Goal: Information Seeking & Learning: Learn about a topic

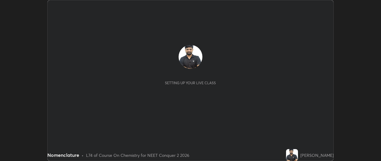
scroll to position [161, 381]
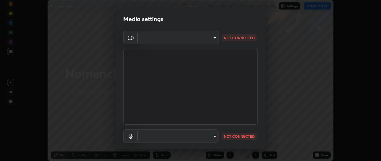
type input "49ae221ac10e7450fae1aa5d9d074b6745a4d7b76778b29691f85c0d3e1dda1d"
type input "communications"
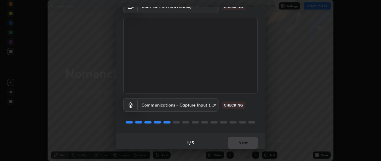
scroll to position [34, 0]
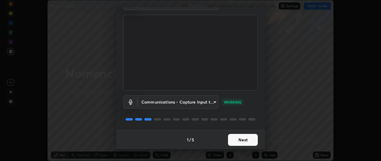
click at [235, 140] on button "Next" at bounding box center [243, 140] width 30 height 12
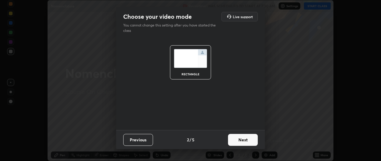
scroll to position [0, 0]
click at [235, 138] on button "Next" at bounding box center [243, 140] width 30 height 12
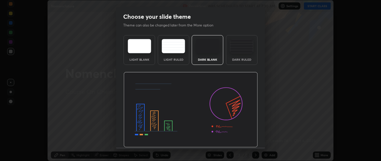
click at [235, 140] on img at bounding box center [191, 110] width 134 height 76
click at [235, 139] on img at bounding box center [191, 110] width 134 height 76
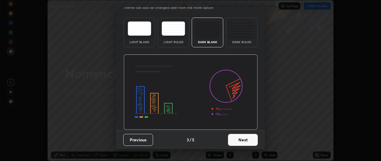
click at [232, 139] on button "Next" at bounding box center [243, 140] width 30 height 12
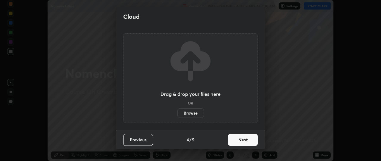
click at [231, 141] on button "Next" at bounding box center [243, 140] width 30 height 12
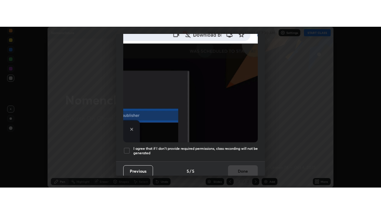
scroll to position [156, 0]
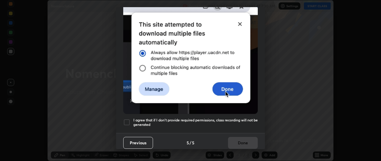
click at [127, 119] on div at bounding box center [126, 122] width 7 height 7
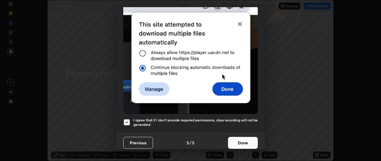
click at [235, 137] on button "Done" at bounding box center [243, 143] width 30 height 12
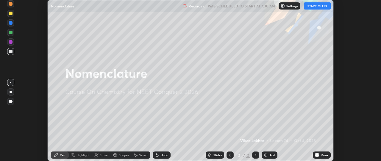
click at [315, 8] on button "START CLASS" at bounding box center [317, 5] width 27 height 7
click at [316, 155] on icon at bounding box center [317, 155] width 5 height 5
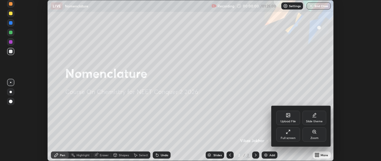
click at [292, 136] on div "Full screen" at bounding box center [288, 134] width 24 height 14
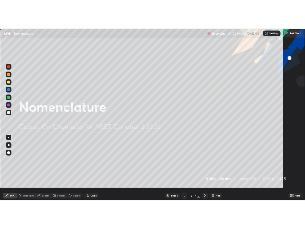
scroll to position [214, 381]
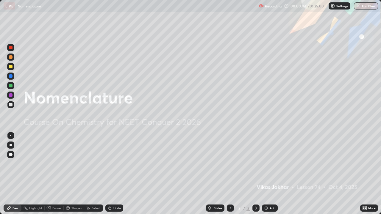
click at [264, 161] on img at bounding box center [266, 208] width 5 height 5
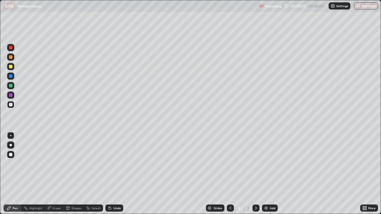
click at [11, 146] on div at bounding box center [11, 145] width 2 height 2
click at [11, 67] on div at bounding box center [11, 67] width 4 height 4
click at [266, 161] on img at bounding box center [266, 208] width 5 height 5
click at [231, 161] on icon at bounding box center [230, 208] width 5 height 5
click at [12, 106] on div at bounding box center [11, 105] width 4 height 4
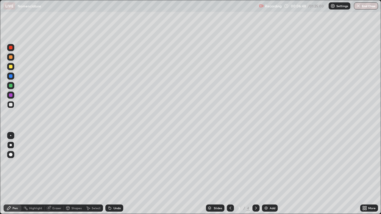
click at [254, 161] on icon at bounding box center [256, 208] width 5 height 5
click at [12, 106] on div at bounding box center [10, 104] width 7 height 7
click at [265, 161] on img at bounding box center [266, 208] width 5 height 5
click at [56, 161] on div "Eraser" at bounding box center [56, 208] width 9 height 3
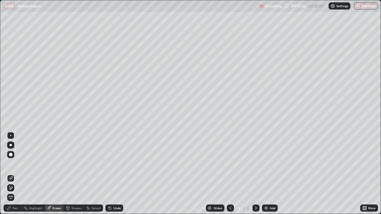
click at [30, 161] on div "Highlight" at bounding box center [35, 208] width 13 height 3
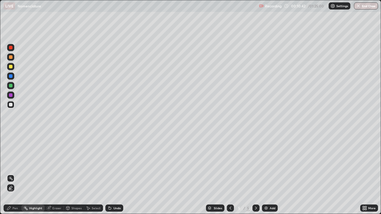
click at [15, 161] on div "Pen" at bounding box center [15, 208] width 5 height 3
click at [265, 161] on img at bounding box center [266, 208] width 5 height 5
click at [54, 161] on div "Eraser" at bounding box center [56, 208] width 9 height 3
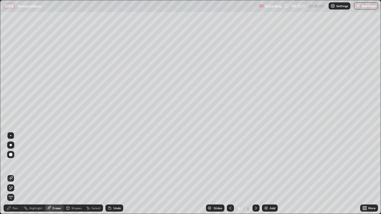
click at [15, 161] on div "Pen" at bounding box center [15, 208] width 5 height 3
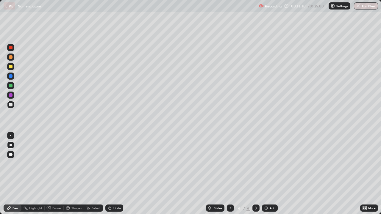
click at [54, 161] on div "Eraser" at bounding box center [56, 208] width 9 height 3
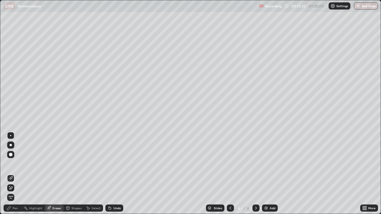
click at [18, 161] on div "Pen" at bounding box center [13, 208] width 18 height 7
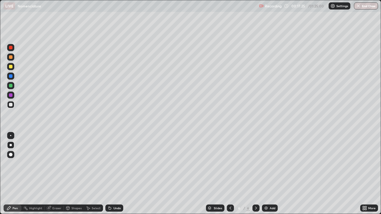
click at [266, 161] on img at bounding box center [266, 208] width 5 height 5
click at [12, 68] on div at bounding box center [11, 67] width 4 height 4
click at [10, 106] on div at bounding box center [11, 105] width 4 height 4
click at [265, 161] on img at bounding box center [266, 208] width 5 height 5
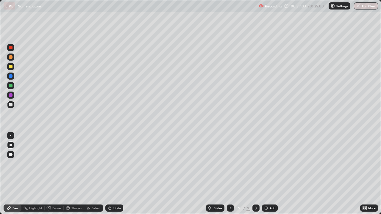
click at [266, 161] on img at bounding box center [266, 208] width 5 height 5
click at [229, 161] on icon at bounding box center [230, 208] width 2 height 3
click at [255, 161] on icon at bounding box center [256, 208] width 2 height 3
click at [253, 161] on div at bounding box center [255, 208] width 7 height 12
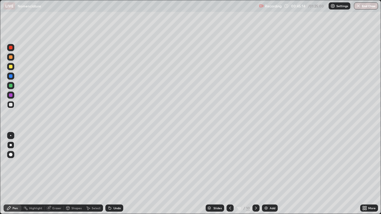
click at [264, 161] on img at bounding box center [266, 208] width 5 height 5
click at [10, 66] on div at bounding box center [11, 67] width 4 height 4
click at [10, 105] on div at bounding box center [11, 105] width 4 height 4
click at [11, 57] on div at bounding box center [11, 57] width 4 height 4
click at [266, 161] on img at bounding box center [266, 208] width 5 height 5
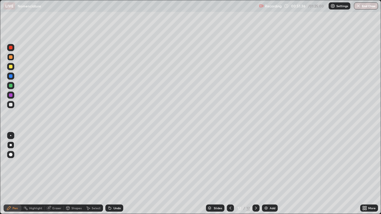
click at [10, 67] on div at bounding box center [11, 67] width 4 height 4
click at [59, 161] on div "Eraser" at bounding box center [54, 208] width 19 height 7
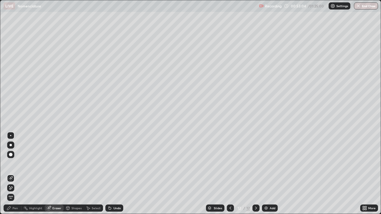
click at [12, 161] on div "Pen" at bounding box center [13, 208] width 18 height 7
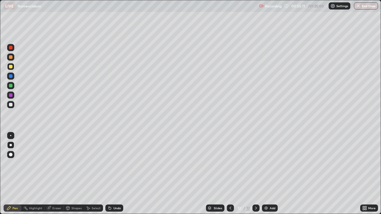
click at [10, 106] on div at bounding box center [11, 105] width 4 height 4
click at [265, 161] on img at bounding box center [266, 208] width 5 height 5
click at [10, 67] on div at bounding box center [11, 67] width 4 height 4
click at [55, 161] on div "Eraser" at bounding box center [56, 208] width 9 height 3
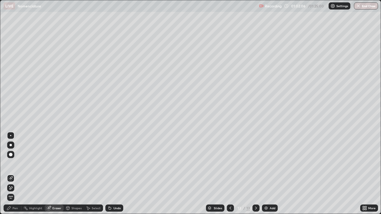
click at [13, 161] on div "Pen" at bounding box center [15, 208] width 5 height 3
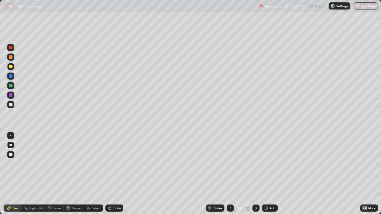
click at [361, 5] on button "End Class" at bounding box center [366, 5] width 24 height 7
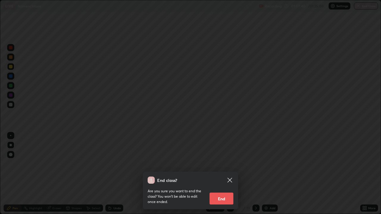
click at [224, 161] on button "End" at bounding box center [222, 199] width 24 height 12
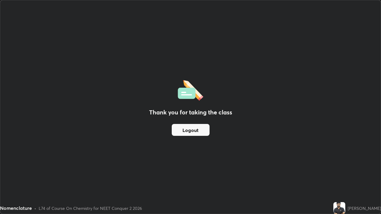
click at [344, 21] on div "x" at bounding box center [344, 18] width 2 height 6
click at [347, 23] on div "Thank you for taking the class Logout" at bounding box center [190, 107] width 380 height 214
click at [194, 132] on button "Logout" at bounding box center [191, 130] width 38 height 12
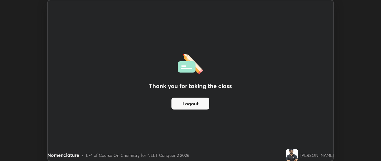
scroll to position [29604, 29384]
